Goal: Task Accomplishment & Management: Manage account settings

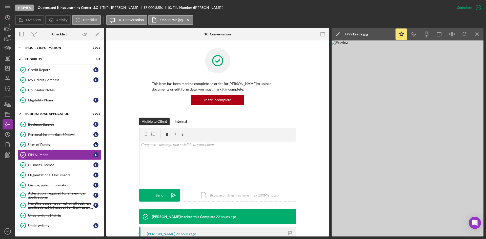
scroll to position [51, 0]
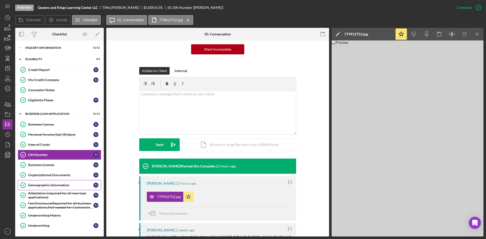
click at [49, 190] on link "Demographic Information Demographic Information T J" at bounding box center [59, 185] width 83 height 10
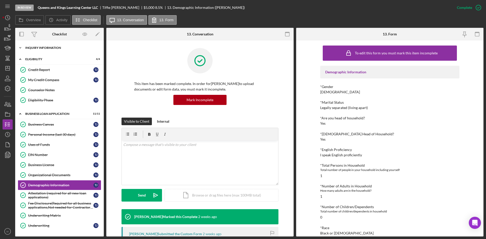
click at [55, 48] on div "INQUIRY INFORMATION" at bounding box center [61, 47] width 72 height 3
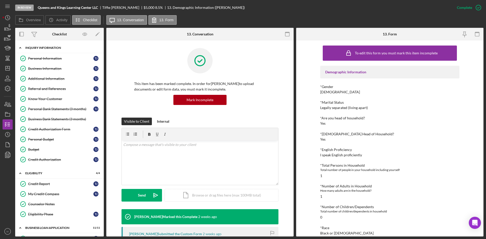
click at [29, 50] on div "Icon/Expander INQUIRY INFORMATION 11 / 11" at bounding box center [59, 48] width 89 height 10
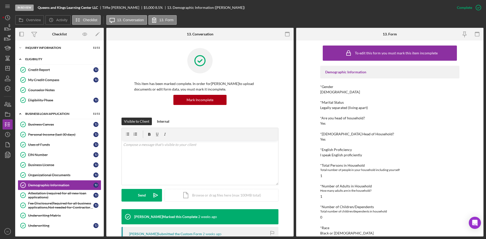
click at [29, 57] on div "Icon/Expander Eligibility 4 / 4" at bounding box center [59, 59] width 89 height 10
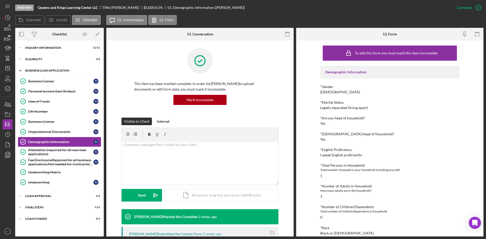
click at [29, 70] on div "BUSINESS LOAN APPLICATION" at bounding box center [61, 70] width 72 height 3
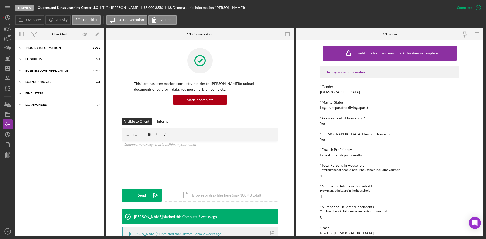
click at [27, 92] on div "Final Steps" at bounding box center [61, 93] width 72 height 3
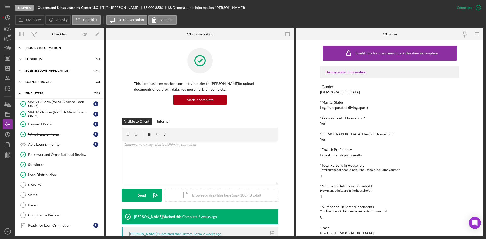
click at [39, 50] on div "Icon/Expander INQUIRY INFORMATION 11 / 11" at bounding box center [59, 48] width 89 height 10
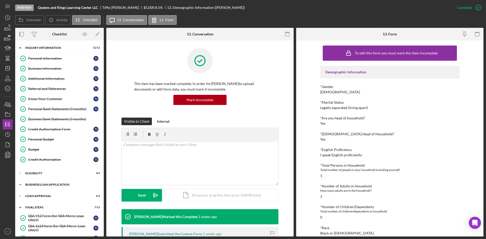
click at [29, 182] on div "Icon/Expander BUSINESS LOAN APPLICATION 11 / 11" at bounding box center [59, 185] width 89 height 10
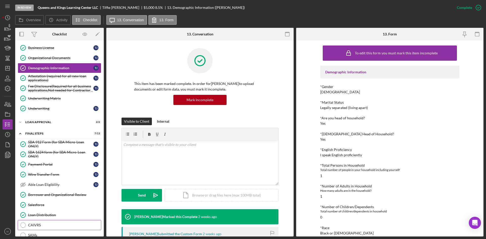
scroll to position [239, 0]
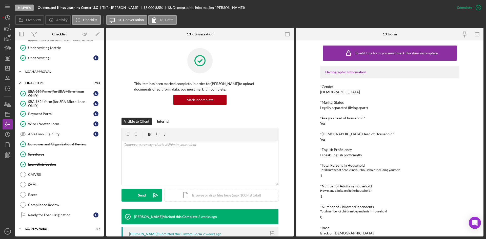
click at [55, 73] on div "Loan Approval" at bounding box center [61, 71] width 72 height 3
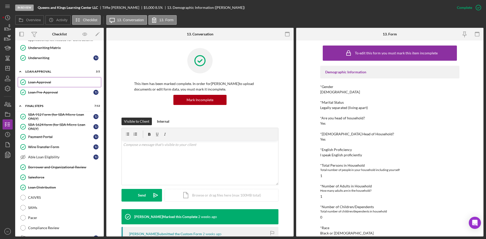
click at [53, 83] on div "Loan Approval" at bounding box center [64, 82] width 73 height 4
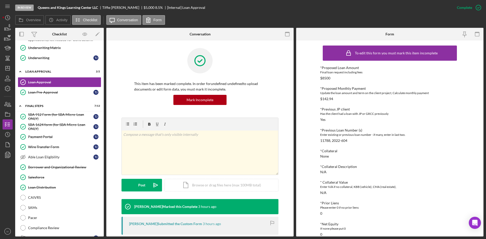
scroll to position [76, 0]
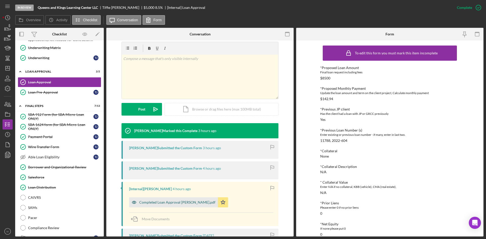
click at [156, 199] on div "Completed Loan Approval [PERSON_NAME].pdf" at bounding box center [173, 202] width 89 height 10
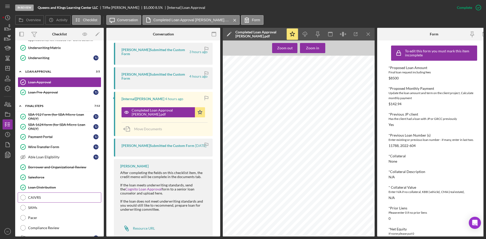
scroll to position [101, 0]
drag, startPoint x: 4, startPoint y: 152, endPoint x: 11, endPoint y: 146, distance: 8.8
click at [4, 152] on icon "button" at bounding box center [7, 155] width 13 height 13
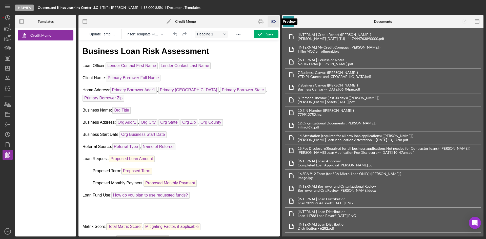
click at [274, 24] on icon "button" at bounding box center [273, 21] width 11 height 11
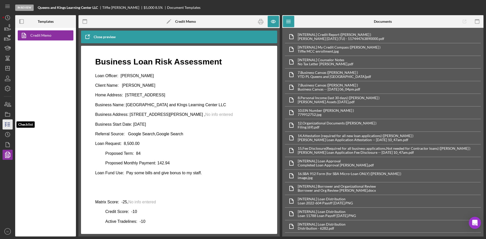
click at [5, 121] on icon "button" at bounding box center [7, 124] width 13 height 13
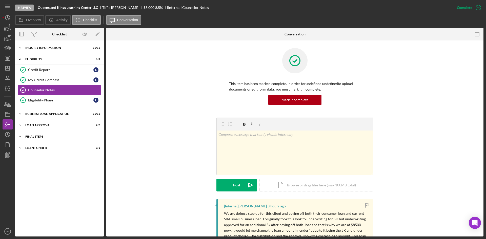
click at [36, 140] on div "Icon/Expander Final Steps 7 / 13" at bounding box center [59, 137] width 89 height 10
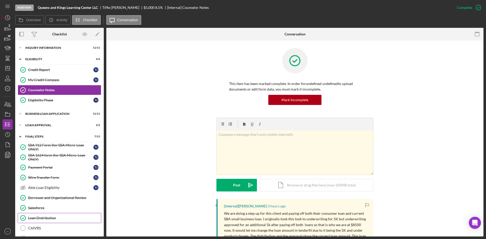
scroll to position [54, 0]
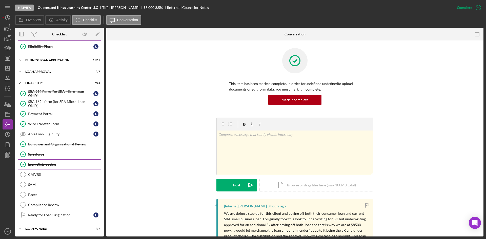
click at [54, 163] on div "Loan Distribution" at bounding box center [64, 164] width 73 height 4
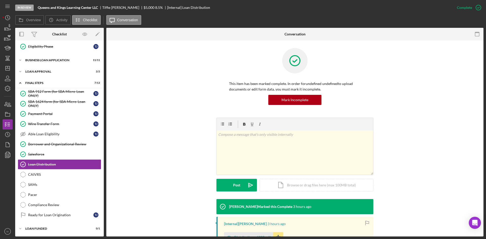
scroll to position [76, 0]
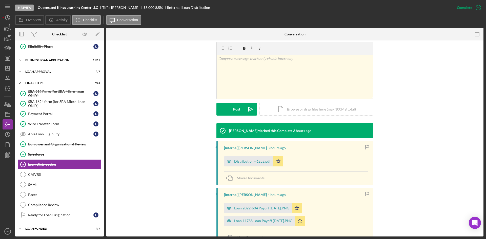
click at [259, 168] on div "[Internal] [PERSON_NAME] 3 hours ago Distribution - 6282.pdf Icon/Star Move Doc…" at bounding box center [294, 163] width 157 height 44
click at [261, 164] on div "Distribution - 6282.pdf" at bounding box center [248, 161] width 49 height 10
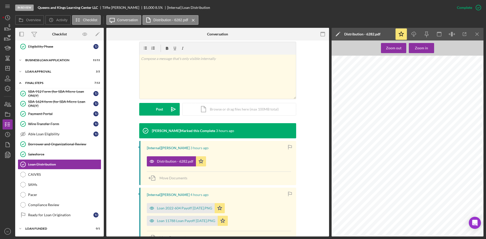
scroll to position [0, 0]
click at [64, 143] on div "Borrower and Organizational Review" at bounding box center [64, 144] width 73 height 4
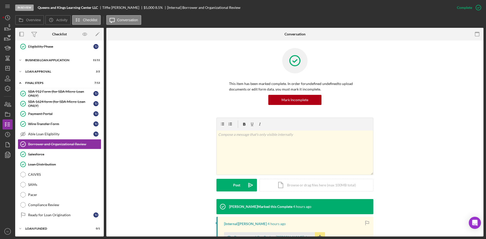
scroll to position [76, 0]
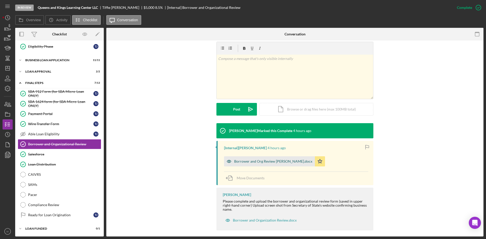
click at [265, 163] on div "Borrower and Org Review [PERSON_NAME].docx" at bounding box center [273, 161] width 78 height 4
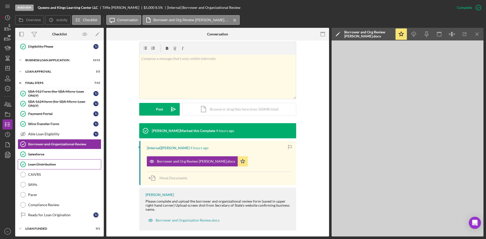
click at [55, 167] on link "Loan Distribution Loan Distribution" at bounding box center [59, 164] width 83 height 10
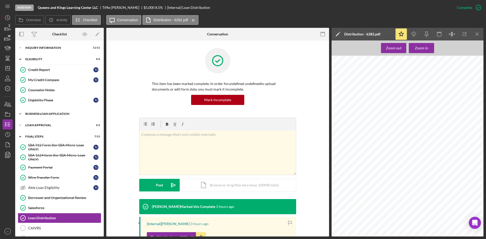
click at [27, 115] on div "BUSINESS LOAN APPLICATION" at bounding box center [61, 113] width 72 height 3
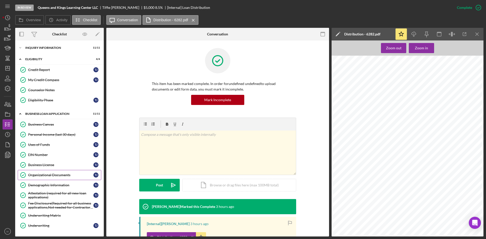
click at [67, 170] on link "Organizational Documents Organizational Documents T J" at bounding box center [59, 175] width 83 height 10
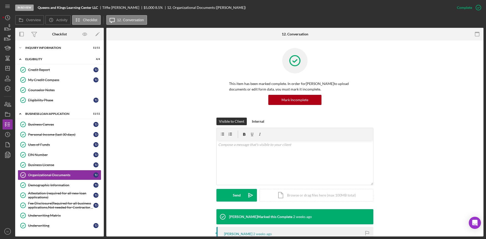
scroll to position [76, 0]
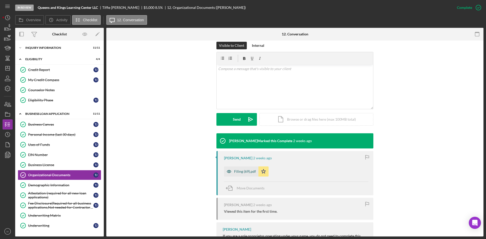
click at [232, 166] on icon "button" at bounding box center [229, 171] width 10 height 10
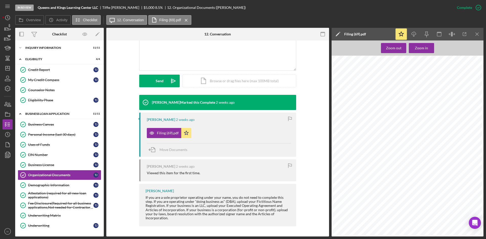
scroll to position [127, 0]
click at [31, 123] on div "Business Canvas" at bounding box center [60, 124] width 65 height 4
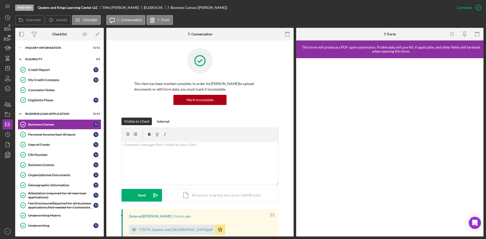
scroll to position [101, 0]
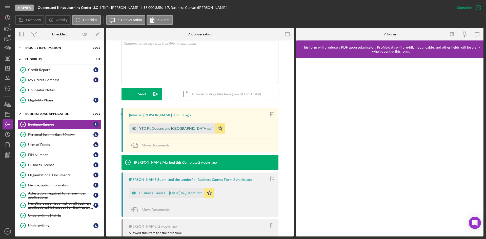
click at [166, 129] on div "YTD PL Queens and [GEOGRAPHIC_DATA]pdf" at bounding box center [175, 129] width 73 height 4
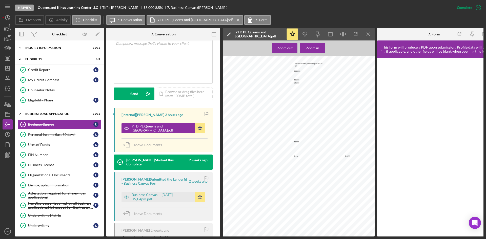
scroll to position [0, 0]
click at [156, 196] on div "Business Canvas -- [DATE] 06_04pm.pdf" at bounding box center [162, 197] width 61 height 8
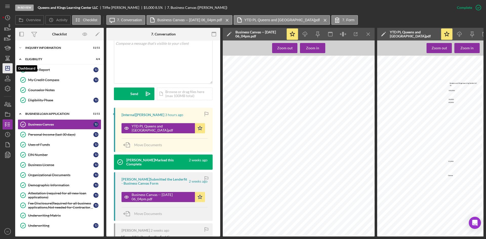
click at [10, 69] on icon "Icon/Dashboard" at bounding box center [7, 68] width 13 height 13
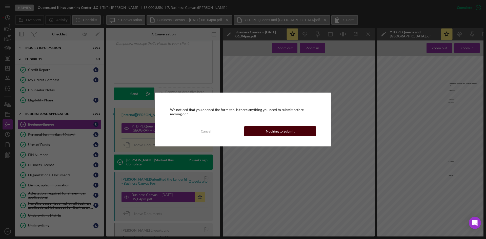
click at [284, 129] on div "Nothing to Submit" at bounding box center [280, 131] width 29 height 10
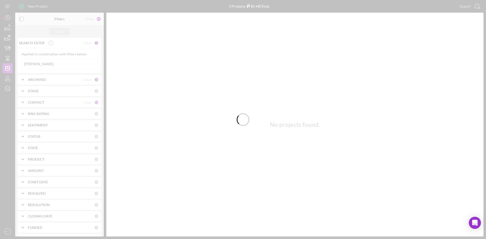
click at [54, 61] on div at bounding box center [243, 119] width 486 height 239
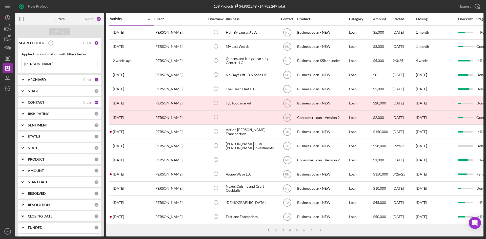
drag, startPoint x: 57, startPoint y: 69, endPoint x: 37, endPoint y: 68, distance: 19.8
click at [38, 68] on div "[PERSON_NAME] Icon/Menu Close" at bounding box center [60, 64] width 76 height 11
drag, startPoint x: 43, startPoint y: 65, endPoint x: 8, endPoint y: 65, distance: 34.7
click at [8, 65] on div "New Project 159 Projects $4,982,249 • $4,982,249 Total [PERSON_NAME] Export Ico…" at bounding box center [243, 118] width 481 height 237
type input "[PERSON_NAME]"
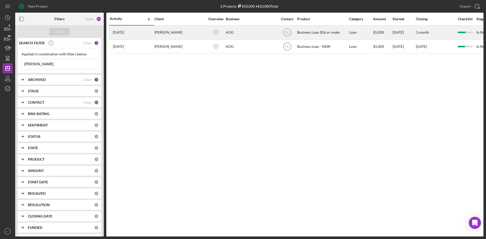
click at [174, 31] on div "[PERSON_NAME]" at bounding box center [179, 32] width 51 height 13
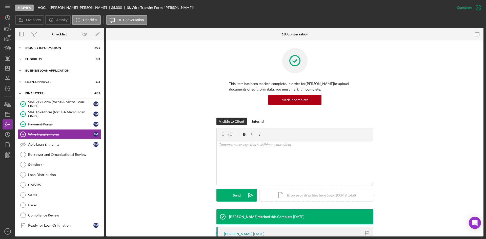
click at [50, 74] on div "Icon/Expander BUSINESS LOAN APPLICATION 9 / 11" at bounding box center [59, 71] width 89 height 10
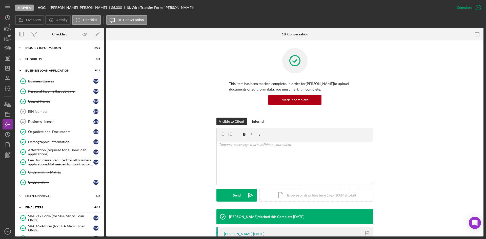
click at [41, 152] on div "Attestation (required for all new loan applications)" at bounding box center [60, 152] width 65 height 8
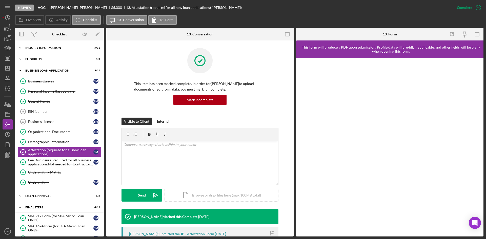
scroll to position [76, 0]
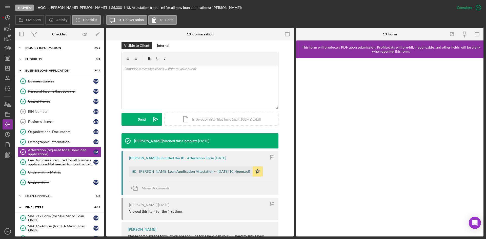
click at [198, 169] on div "[PERSON_NAME] Loan Application Attestation -- [DATE] 10_46pm.pdf" at bounding box center [190, 171] width 123 height 10
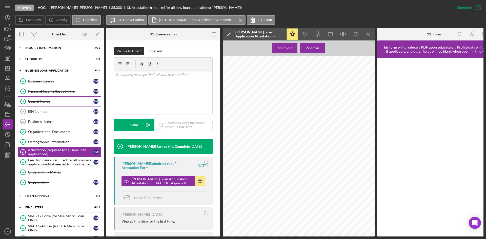
click at [61, 103] on div "Uses of Funds" at bounding box center [60, 101] width 65 height 4
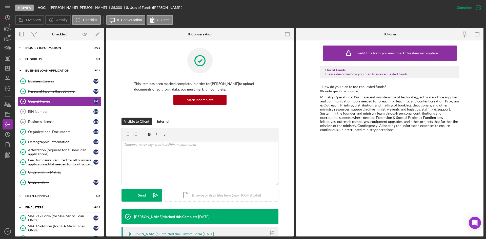
scroll to position [51, 0]
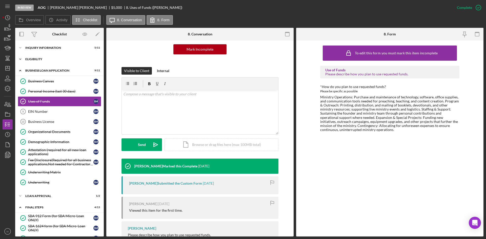
click at [34, 59] on div "Eligibility" at bounding box center [61, 59] width 72 height 3
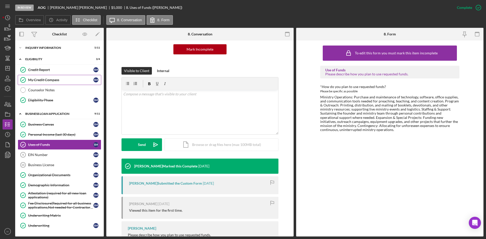
click at [40, 78] on div "My Credit Compass" at bounding box center [60, 80] width 65 height 4
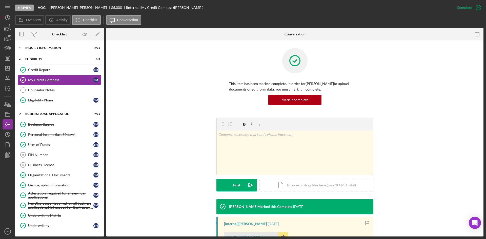
scroll to position [76, 0]
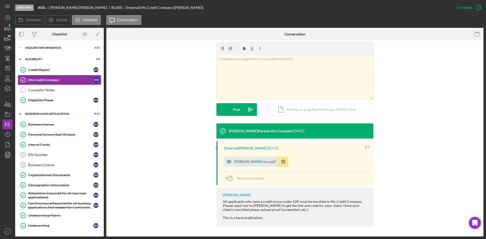
click at [249, 163] on div "[PERSON_NAME] mcc.pdf" at bounding box center [254, 162] width 41 height 4
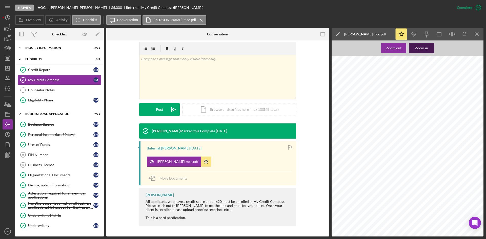
click at [420, 48] on div "Zoom in" at bounding box center [421, 48] width 13 height 10
click at [66, 175] on div "Organizational Documents" at bounding box center [60, 175] width 65 height 4
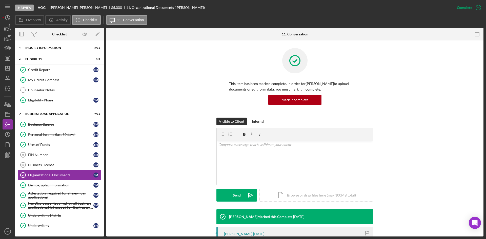
scroll to position [101, 0]
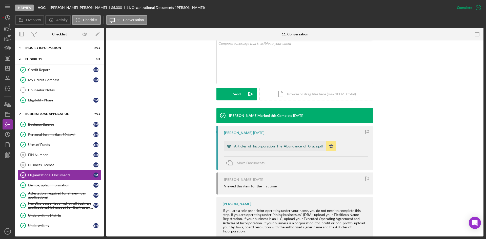
click at [265, 147] on div "Articles_of_Incorporation_The_Abundance_of_Grace.pdf" at bounding box center [278, 146] width 89 height 4
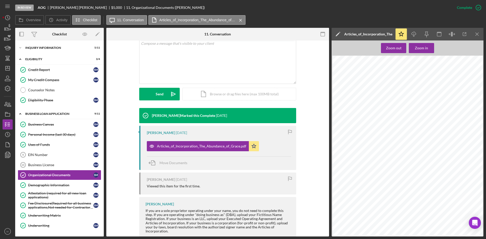
scroll to position [114, 0]
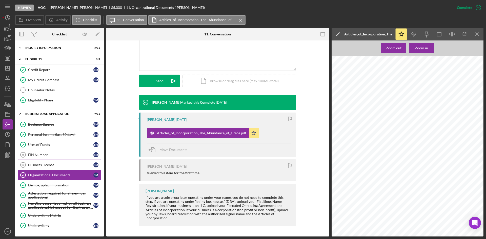
click at [44, 157] on link "EIN Number 9 EIN Number S M" at bounding box center [59, 155] width 83 height 10
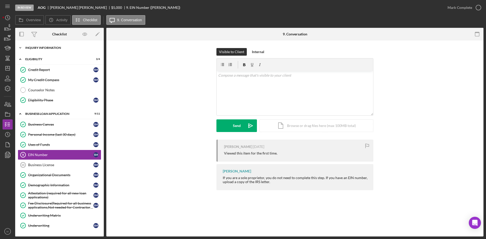
click at [31, 46] on div "INQUIRY INFORMATION" at bounding box center [61, 47] width 72 height 3
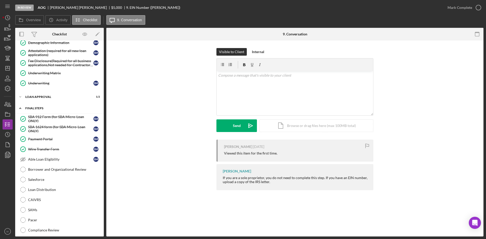
scroll to position [206, 0]
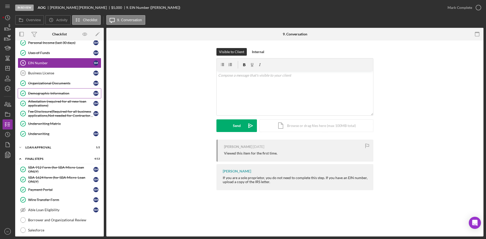
click at [58, 90] on link "Demographic Information Demographic Information S M" at bounding box center [59, 93] width 83 height 10
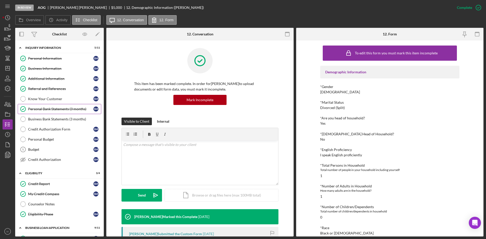
drag, startPoint x: 58, startPoint y: 111, endPoint x: 63, endPoint y: 112, distance: 5.2
click at [58, 111] on div "Personal Bank Statements (3 months)" at bounding box center [60, 109] width 65 height 4
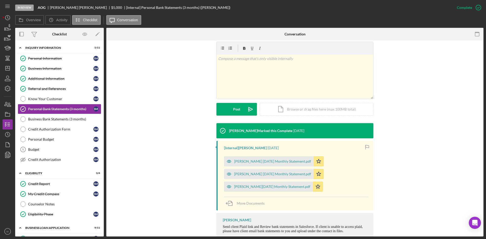
scroll to position [89, 0]
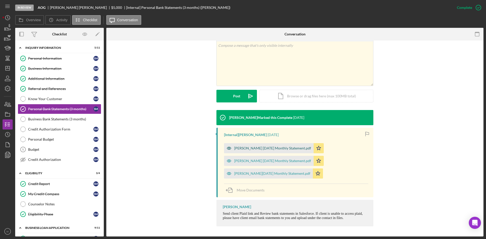
click at [271, 151] on div "[PERSON_NAME] [DATE] Monthly Statement.pdf" at bounding box center [269, 148] width 90 height 10
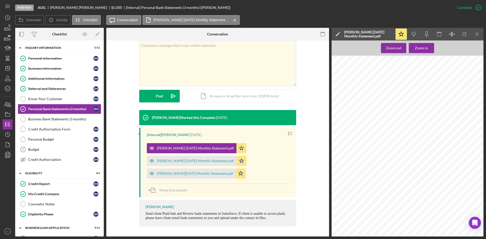
scroll to position [148, 0]
click at [12, 151] on icon "button" at bounding box center [7, 155] width 13 height 13
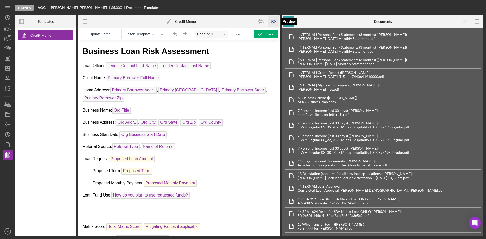
click at [273, 19] on icon "button" at bounding box center [273, 21] width 11 height 11
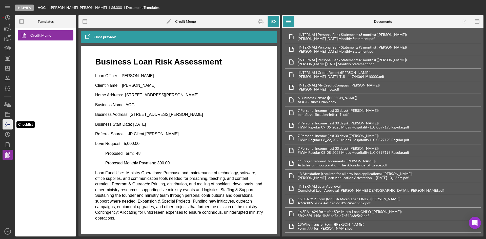
click at [7, 126] on icon "button" at bounding box center [7, 124] width 13 height 13
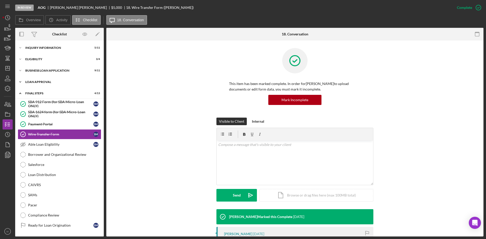
click at [46, 79] on div "Icon/Expander Loan Approval 1 / 2" at bounding box center [59, 82] width 89 height 10
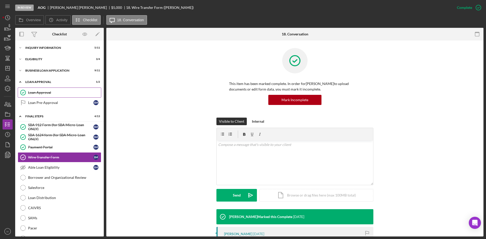
click at [50, 93] on div "Loan Approval" at bounding box center [64, 93] width 73 height 4
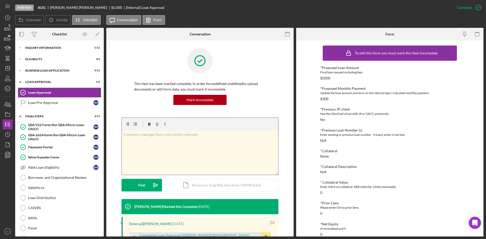
scroll to position [70, 0]
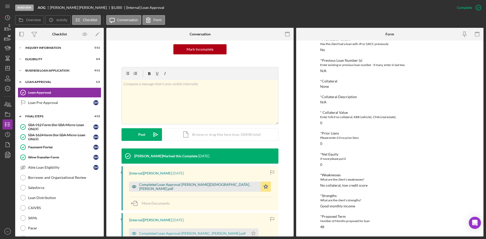
click at [202, 191] on div "Completed Loan Approval [PERSON_NAME][DEMOGRAPHIC_DATA] , [PERSON_NAME].pdf" at bounding box center [195, 187] width 132 height 10
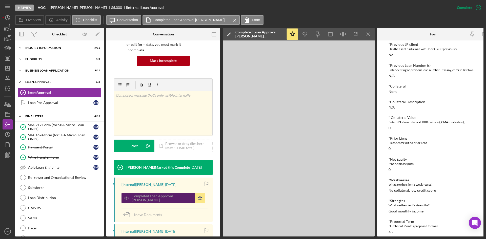
scroll to position [75, 0]
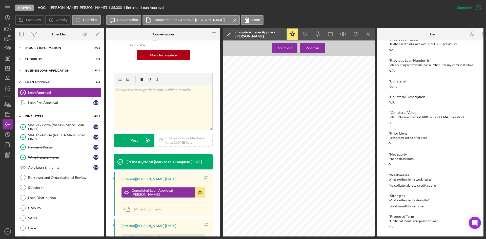
click at [49, 127] on div "SBA 912 Form (for SBA Micro-Loan ONLY)" at bounding box center [60, 127] width 65 height 8
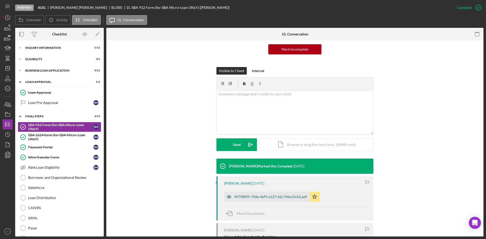
scroll to position [76, 0]
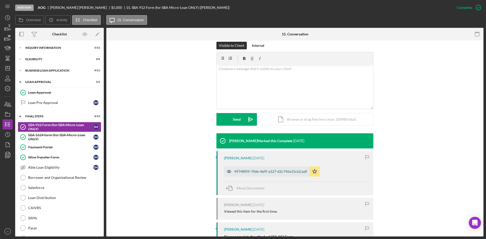
click at [247, 170] on div "49748f09-70de-4ef9-a127-d2c746a15cb2.pdf" at bounding box center [270, 172] width 73 height 4
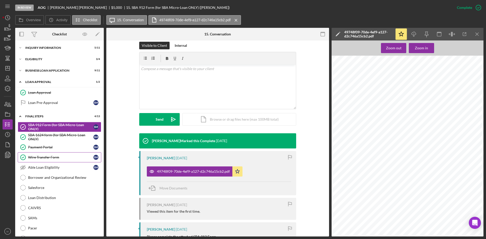
drag, startPoint x: 64, startPoint y: 158, endPoint x: 70, endPoint y: 158, distance: 6.6
click at [64, 158] on div "Wire Transfer Form" at bounding box center [60, 157] width 65 height 4
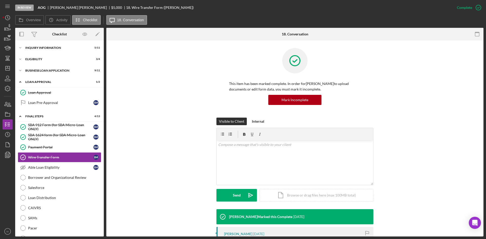
scroll to position [101, 0]
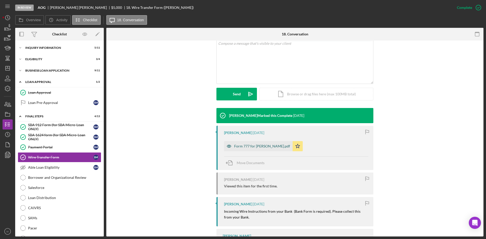
click at [255, 146] on div "Form 777 for [PERSON_NAME].pdf" at bounding box center [262, 146] width 56 height 4
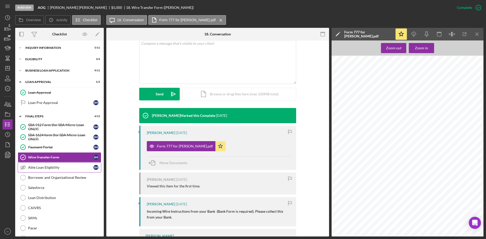
drag, startPoint x: 66, startPoint y: 177, endPoint x: 99, endPoint y: 169, distance: 34.8
click at [66, 177] on div "Borrower and Organizational Review" at bounding box center [64, 178] width 73 height 4
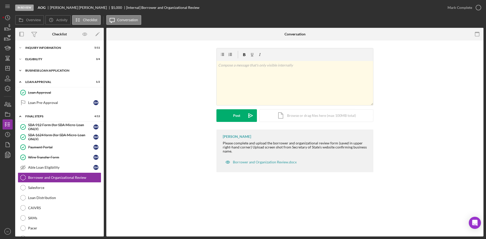
click at [24, 69] on icon "Icon/Expander" at bounding box center [20, 71] width 10 height 10
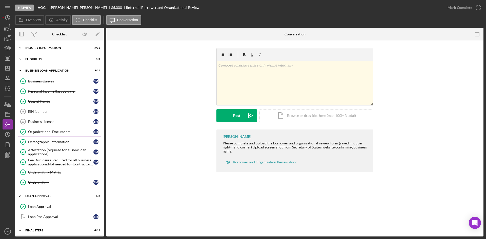
click at [45, 130] on div "Organizational Documents" at bounding box center [60, 132] width 65 height 4
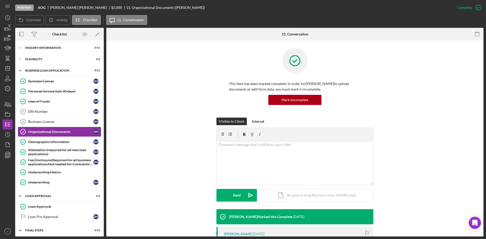
scroll to position [114, 0]
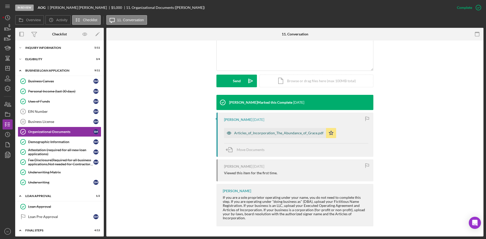
click at [255, 135] on div "Articles_of_Incorporation_The_Abundance_of_Grace.pdf" at bounding box center [278, 133] width 89 height 4
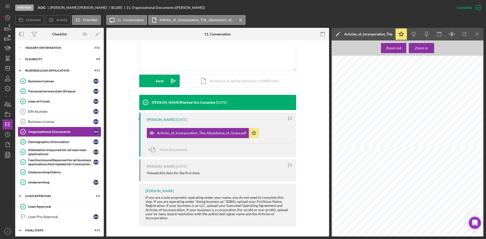
scroll to position [234, 0]
drag, startPoint x: 50, startPoint y: 78, endPoint x: 54, endPoint y: 80, distance: 3.9
click at [50, 78] on link "Business Canvas Business Canvas S M" at bounding box center [59, 81] width 83 height 10
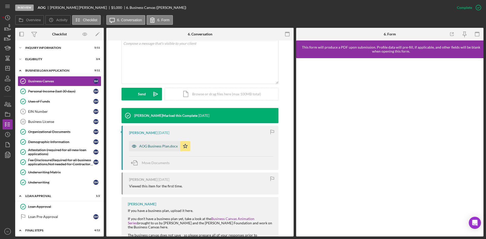
click at [164, 142] on div "AOG Business Plan.docx" at bounding box center [154, 146] width 51 height 10
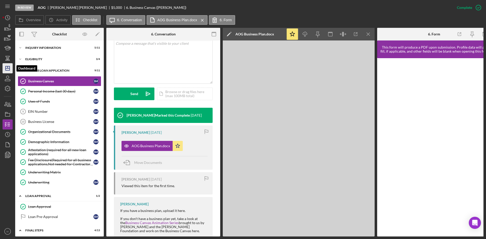
drag, startPoint x: 7, startPoint y: 71, endPoint x: 9, endPoint y: 73, distance: 3.0
click at [7, 70] on polygon "button" at bounding box center [8, 68] width 4 height 4
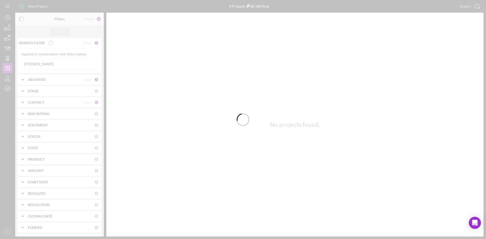
click at [41, 63] on div at bounding box center [243, 119] width 486 height 239
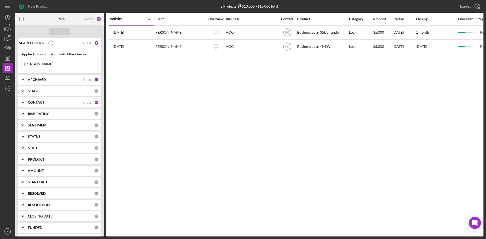
drag, startPoint x: 38, startPoint y: 65, endPoint x: -6, endPoint y: 61, distance: 43.7
click at [0, 61] on html "New Project 2 Projects $10,000 • $10,000 Total [PERSON_NAME] Export Icon/Export…" at bounding box center [243, 119] width 486 height 239
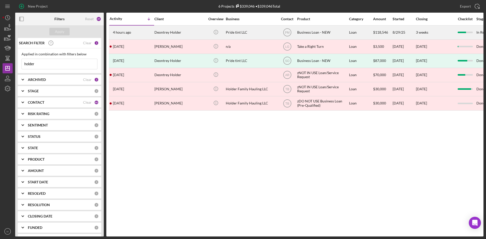
type input "holder"
click at [165, 30] on div "Deontrey Holder" at bounding box center [179, 32] width 51 height 13
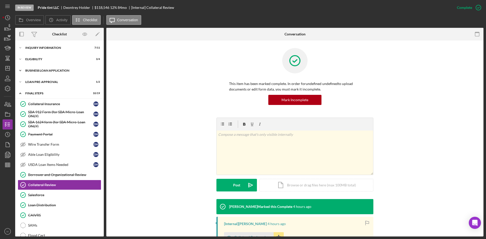
click at [37, 68] on div "Icon/Expander BUSINESS LOAN APPLICATION 17 / 31" at bounding box center [59, 71] width 89 height 10
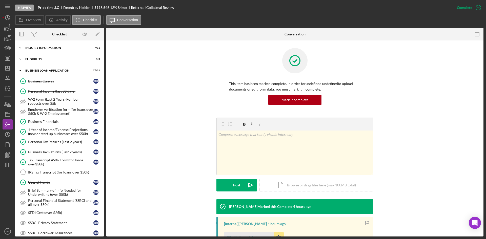
scroll to position [101, 0]
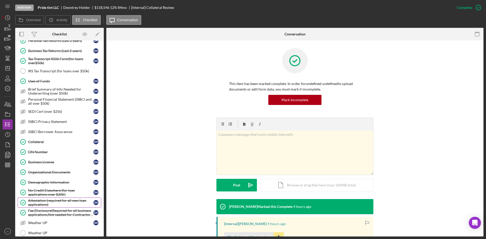
click at [50, 202] on div "Attestation (required for all new loan applications)" at bounding box center [60, 203] width 65 height 8
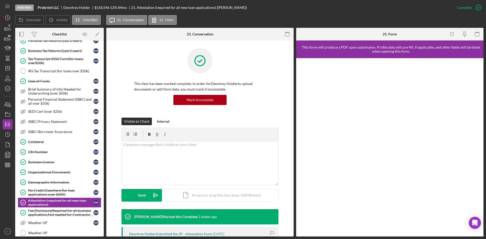
scroll to position [76, 0]
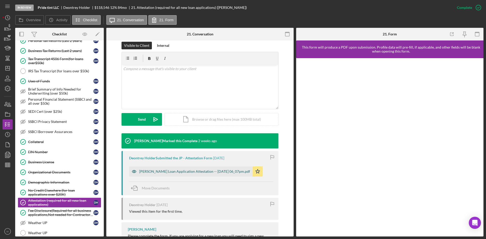
click at [203, 173] on div "[PERSON_NAME] Loan Application Attestation -- [DATE] 06_07pm.pdf" at bounding box center [194, 172] width 111 height 4
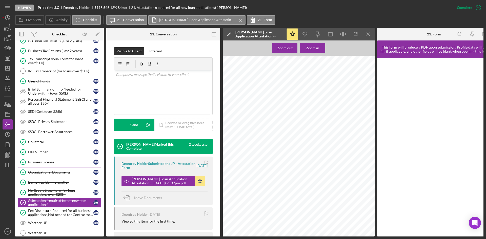
scroll to position [0, 0]
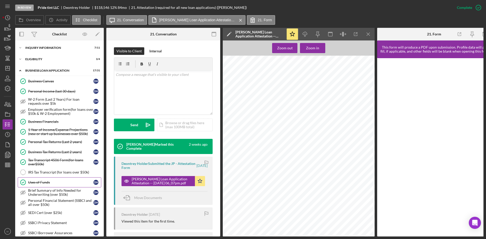
click at [48, 182] on div "Uses of Funds" at bounding box center [60, 182] width 65 height 4
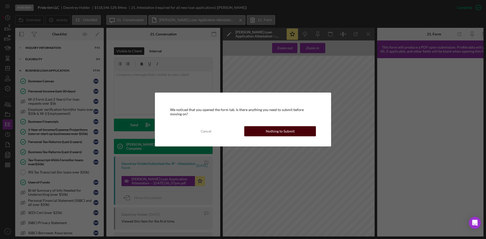
click at [298, 131] on button "Nothing to Submit" at bounding box center [280, 131] width 72 height 10
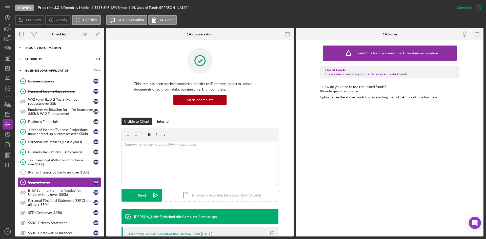
click at [30, 47] on div "INQUIRY INFORMATION" at bounding box center [61, 47] width 72 height 3
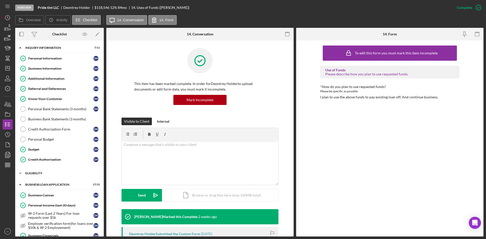
click at [30, 172] on div "ELIGIBILITY" at bounding box center [61, 173] width 72 height 3
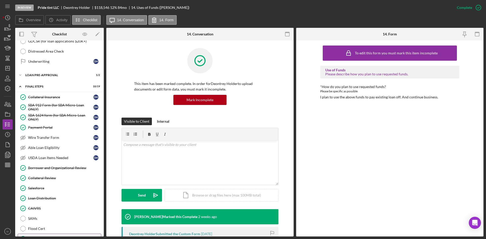
scroll to position [506, 0]
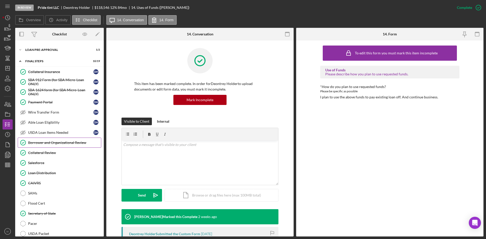
click at [53, 143] on div "Borrower and Organizational Review" at bounding box center [64, 143] width 73 height 4
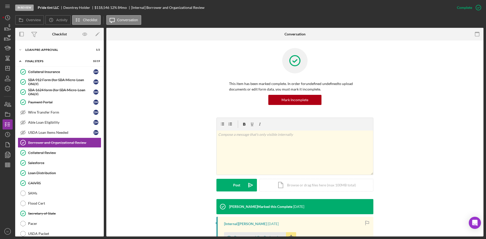
scroll to position [84, 0]
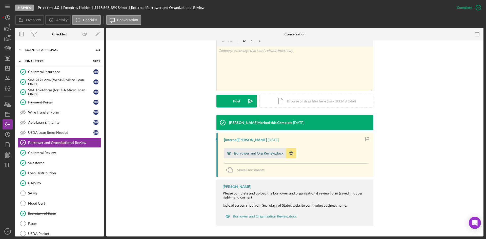
click at [259, 154] on div "Borrower and Org Review.docx" at bounding box center [258, 153] width 49 height 4
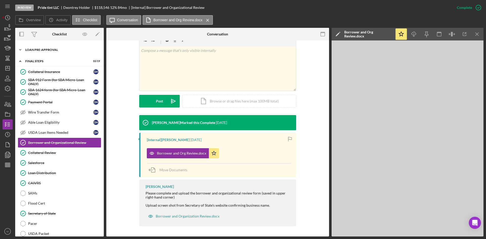
click at [54, 51] on div "LOAN PRE-APPROVAL" at bounding box center [61, 49] width 72 height 3
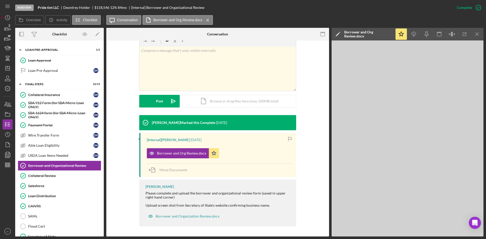
drag, startPoint x: 53, startPoint y: 52, endPoint x: 54, endPoint y: 55, distance: 3.4
click at [53, 52] on div "Icon/Expander LOAN PRE-APPROVAL 1 / 2" at bounding box center [59, 50] width 89 height 10
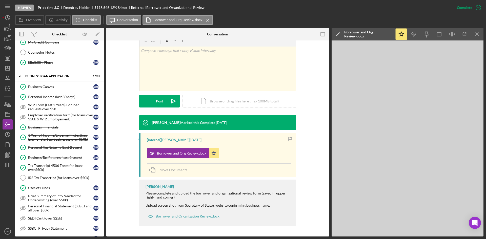
scroll to position [51, 0]
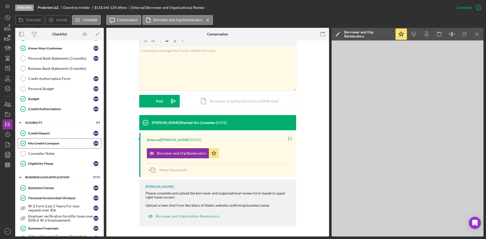
click at [45, 140] on link "My Credit Compass My Credit Compass D H" at bounding box center [59, 143] width 83 height 10
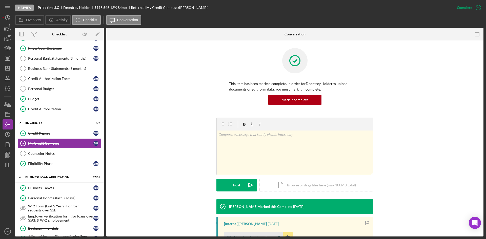
scroll to position [76, 0]
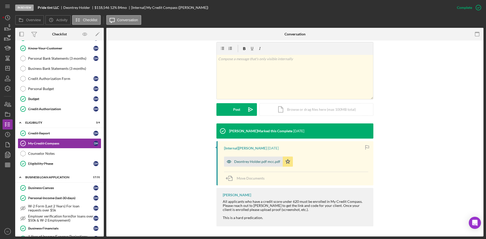
click at [261, 157] on div "Deontrey Holder.pdf mcc.pdf" at bounding box center [253, 162] width 59 height 10
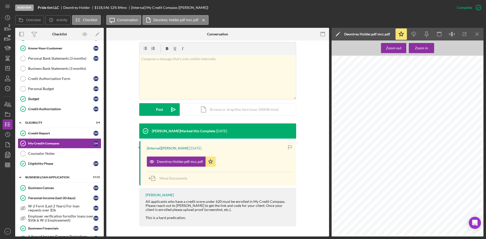
click at [413, 54] on div "Zoom out Zoom in From: [PERSON_NAME] To: [PERSON_NAME] Subject: Deontrey Holder…" at bounding box center [407, 138] width 152 height 196
click at [414, 52] on button "Zoom in" at bounding box center [421, 48] width 25 height 10
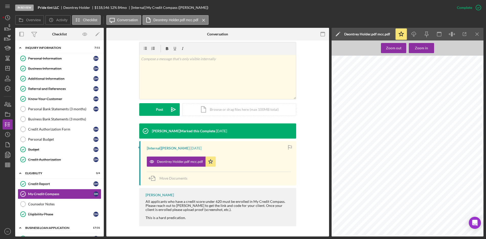
scroll to position [177, 0]
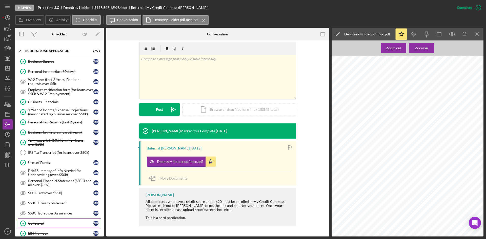
click at [43, 222] on div "Collateral" at bounding box center [60, 223] width 65 height 4
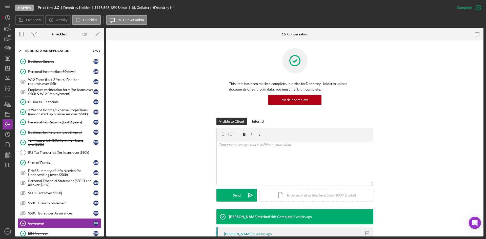
scroll to position [101, 0]
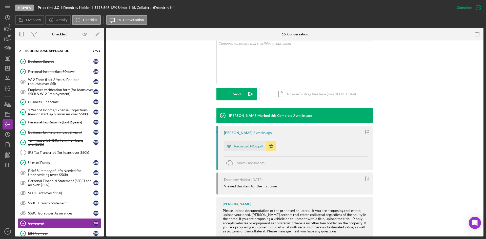
click at [245, 140] on div "Recorded NOS.pdf Icon/Star" at bounding box center [251, 145] width 55 height 13
click at [248, 146] on div "Recorded NOS.pdf" at bounding box center [248, 146] width 29 height 4
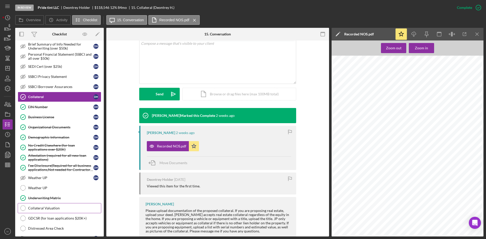
scroll to position [455, 0]
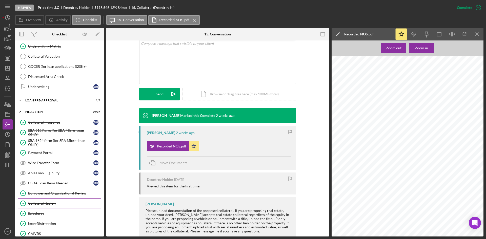
drag, startPoint x: 39, startPoint y: 205, endPoint x: 72, endPoint y: 215, distance: 34.8
click at [39, 205] on div "Collateral Review" at bounding box center [64, 203] width 73 height 4
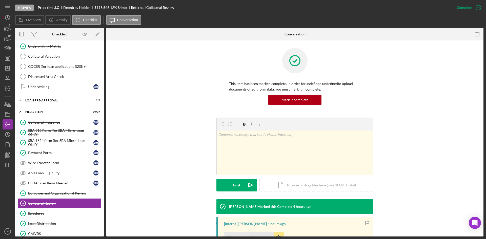
scroll to position [72, 0]
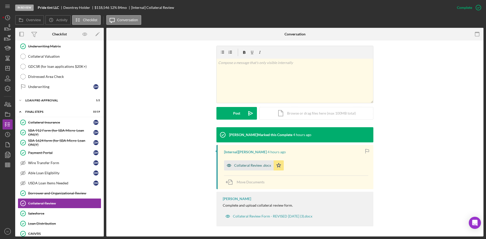
click at [254, 166] on div "Collateral Review .docx" at bounding box center [252, 165] width 37 height 4
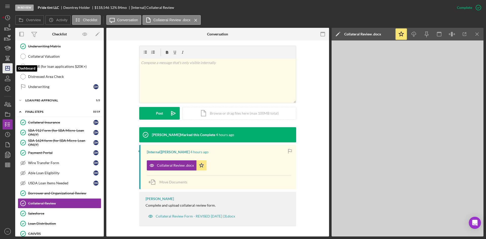
click at [8, 69] on icon "Icon/Dashboard" at bounding box center [7, 68] width 13 height 13
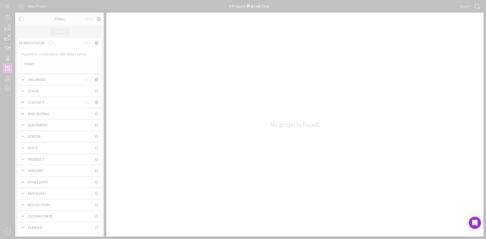
click at [54, 60] on div at bounding box center [243, 119] width 486 height 239
click at [38, 66] on div at bounding box center [243, 119] width 486 height 239
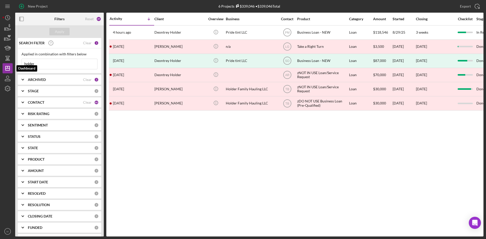
drag, startPoint x: 44, startPoint y: 63, endPoint x: -4, endPoint y: 70, distance: 48.3
click at [0, 70] on html "New Project 6 Projects $339,046 • $339,046 Total holder Export Icon/Export Filt…" at bounding box center [243, 119] width 486 height 239
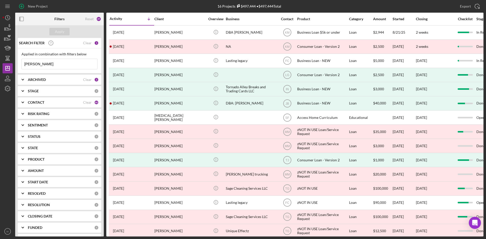
type input "[PERSON_NAME]"
click at [167, 37] on div "[PERSON_NAME]" at bounding box center [179, 32] width 51 height 13
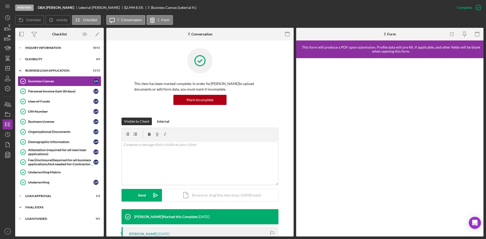
click at [34, 205] on div "Icon/Expander Final Steps 7 / 13" at bounding box center [59, 207] width 89 height 10
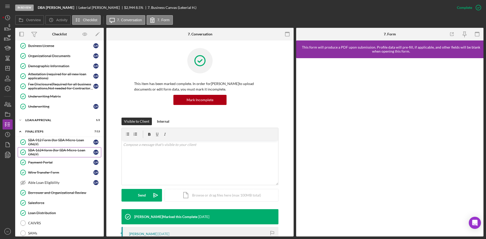
click at [62, 153] on div "SBA 1624 form (for SBA Micro-Loan ONLY)" at bounding box center [60, 152] width 65 height 8
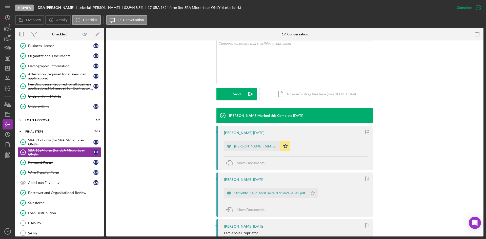
scroll to position [127, 0]
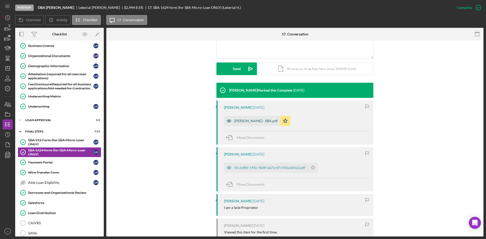
click at [248, 119] on div "[PERSON_NAME] - SBA.pdf" at bounding box center [256, 121] width 44 height 4
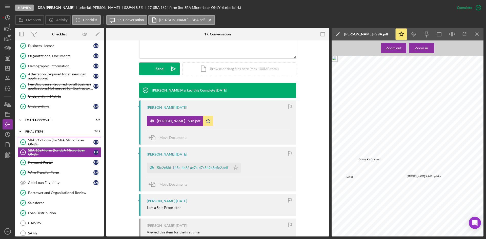
click at [48, 142] on div "SBA 912 Form (for SBA Micro-Loan ONLY)" at bounding box center [60, 142] width 65 height 8
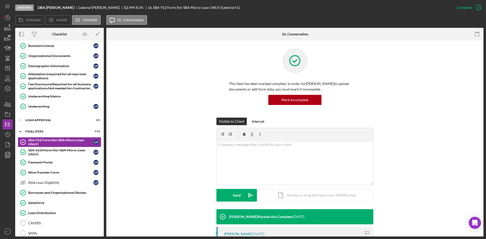
scroll to position [101, 0]
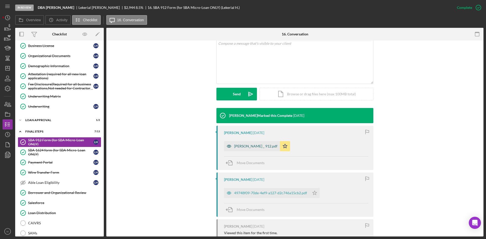
click at [252, 149] on div "[PERSON_NAME] _ 912.pdf" at bounding box center [252, 146] width 56 height 10
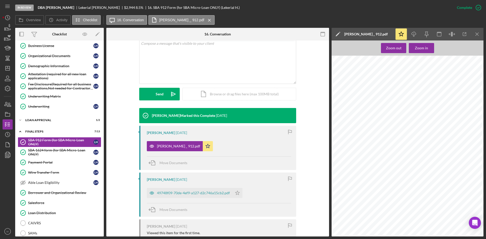
scroll to position [0, 0]
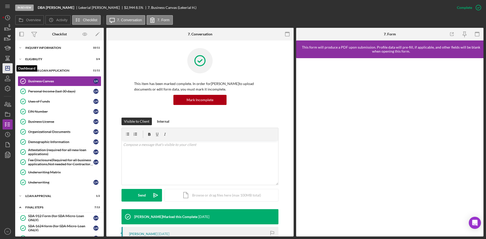
click at [9, 68] on icon "Icon/Dashboard" at bounding box center [7, 68] width 13 height 13
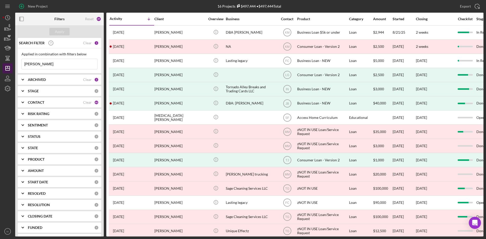
drag, startPoint x: 39, startPoint y: 65, endPoint x: 9, endPoint y: 69, distance: 30.6
click at [9, 69] on div "New Project 16 Projects $497,444 • $497,444 Total [PERSON_NAME] Export Icon/Exp…" at bounding box center [243, 118] width 481 height 237
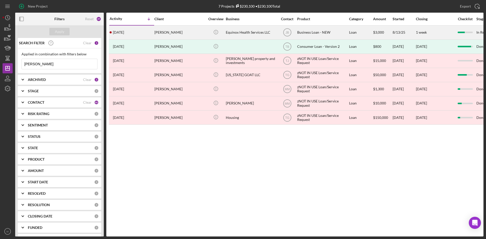
type input "[PERSON_NAME]"
click at [165, 35] on div "[PERSON_NAME]" at bounding box center [179, 32] width 51 height 13
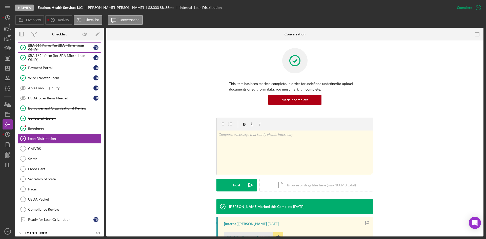
scroll to position [41, 0]
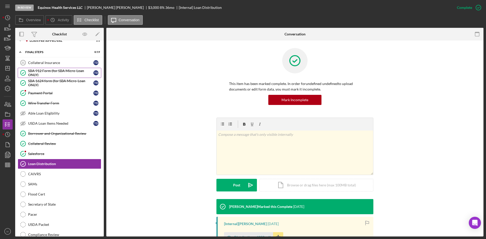
click at [46, 70] on div "SBA 912 Form (for SBA Micro-Loan ONLY)" at bounding box center [60, 73] width 65 height 8
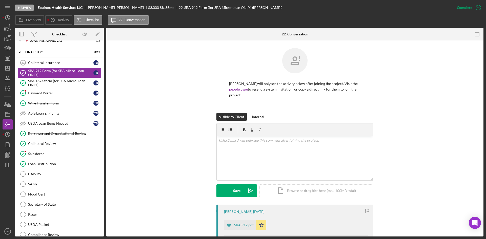
scroll to position [76, 0]
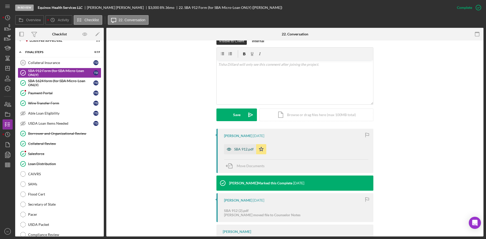
click at [237, 147] on div "SBA 912.pdf" at bounding box center [243, 149] width 19 height 4
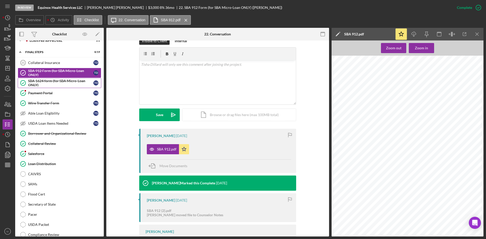
click at [43, 81] on div "SBA 1624 form (for SBA Micro-Loan ONLY)" at bounding box center [60, 83] width 65 height 8
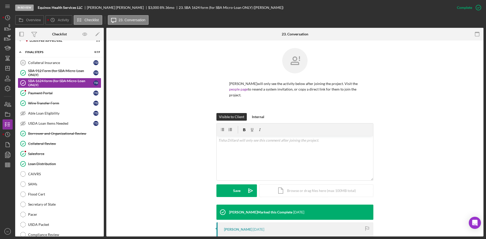
scroll to position [72, 0]
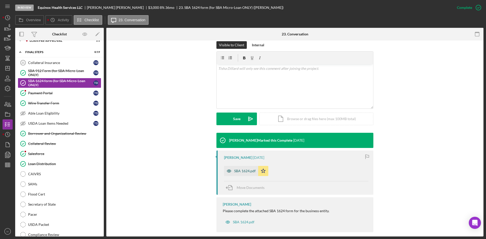
click at [236, 169] on div "SBA 1624.pdf" at bounding box center [241, 171] width 34 height 10
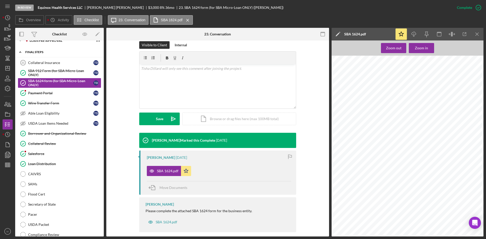
scroll to position [0, 0]
